Goal: Task Accomplishment & Management: Use online tool/utility

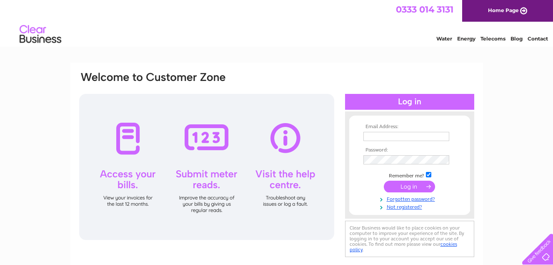
type input "[EMAIL_ADDRESS][DOMAIN_NAME]"
click at [407, 184] on input "submit" at bounding box center [409, 186] width 51 height 12
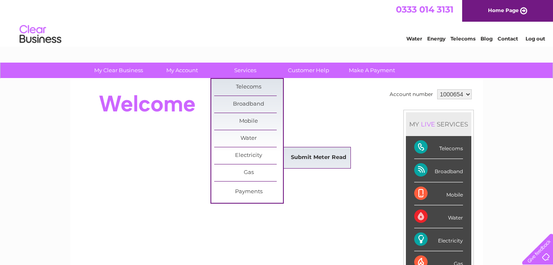
click at [308, 159] on link "Submit Meter Read" at bounding box center [318, 157] width 69 height 17
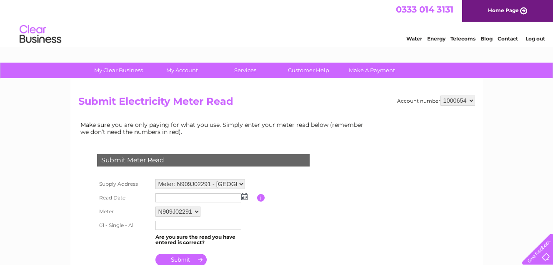
click at [245, 198] on img at bounding box center [244, 196] width 6 height 7
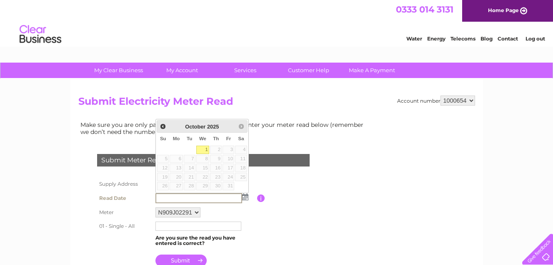
click at [203, 150] on link "1" at bounding box center [202, 149] width 13 height 8
type input "2025/10/01"
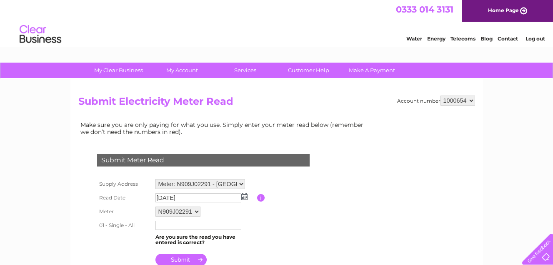
click at [167, 222] on input "text" at bounding box center [198, 224] width 86 height 9
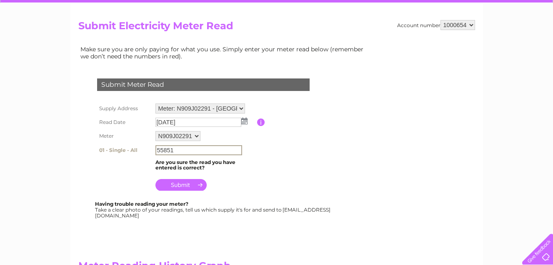
scroll to position [83, 0]
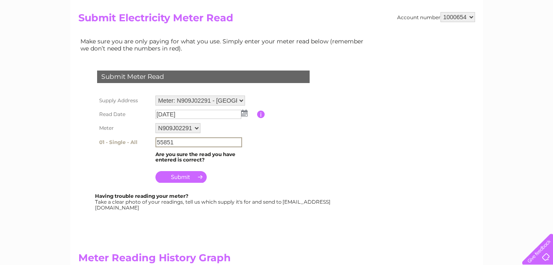
type input "55851"
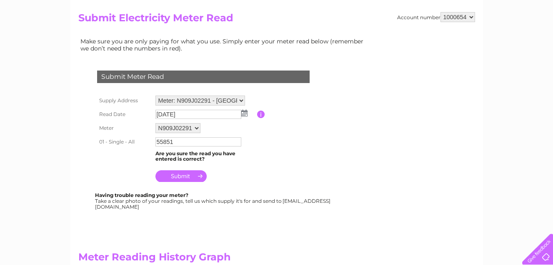
click at [184, 175] on input "submit" at bounding box center [180, 176] width 51 height 12
